Goal: Find specific page/section: Find specific page/section

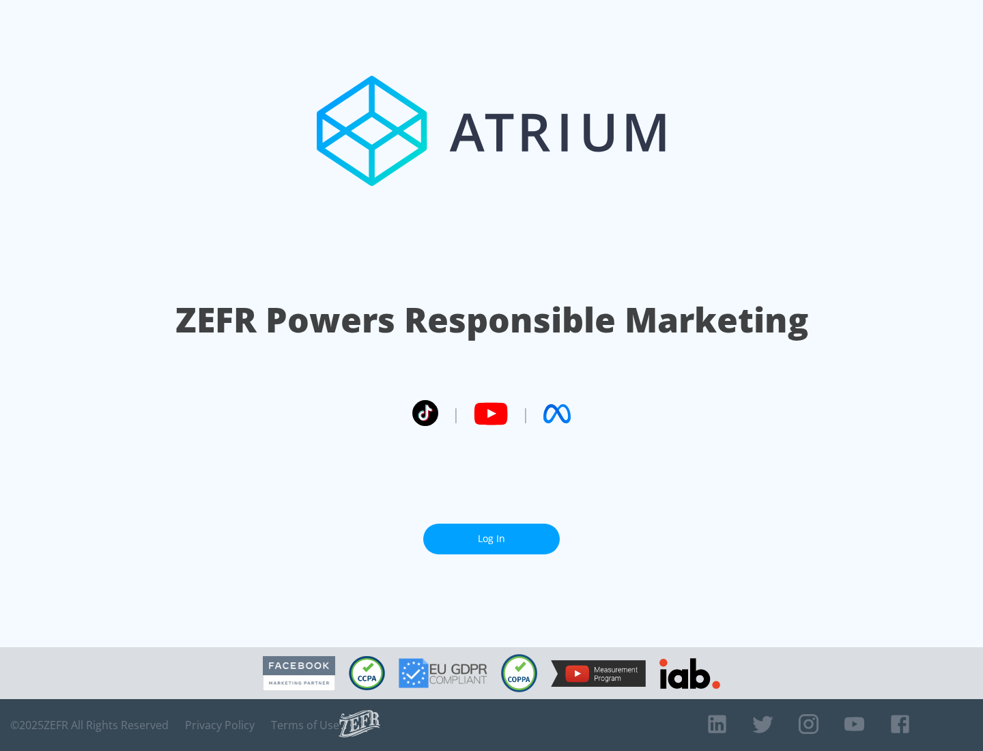
click at [492, 539] on link "Log In" at bounding box center [491, 539] width 137 height 31
